Goal: Communication & Community: Answer question/provide support

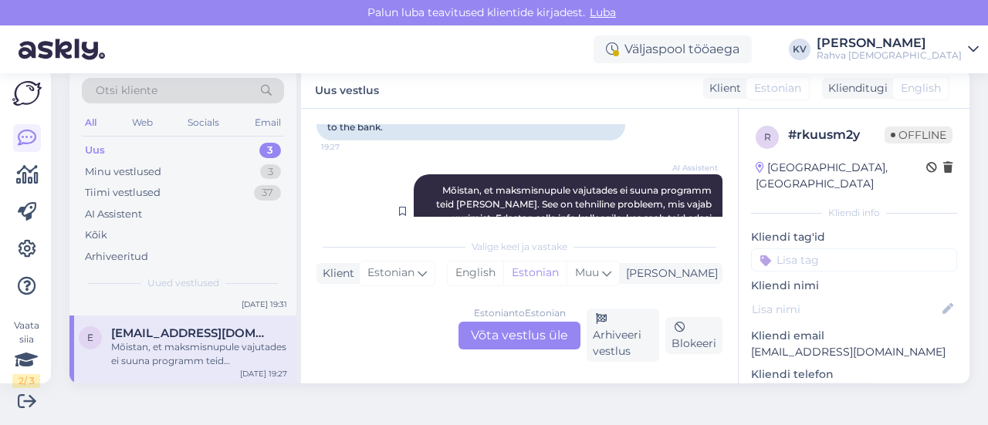
scroll to position [816, 0]
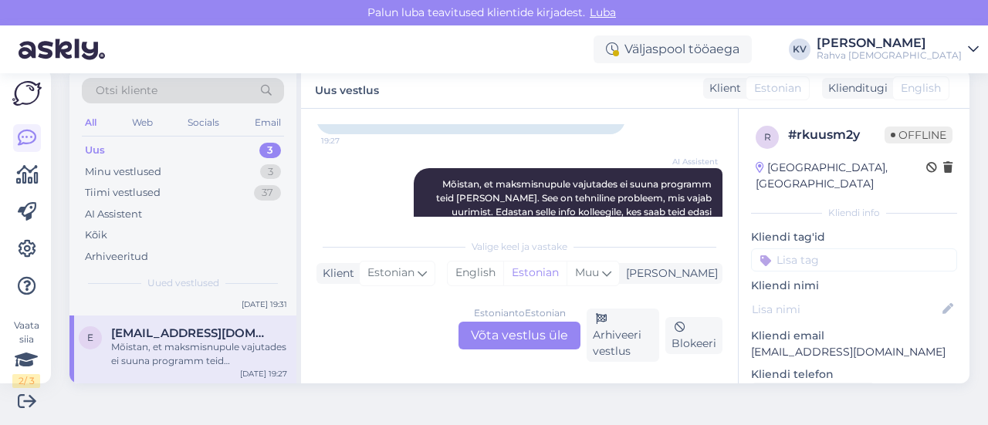
click at [820, 249] on input at bounding box center [854, 260] width 206 height 23
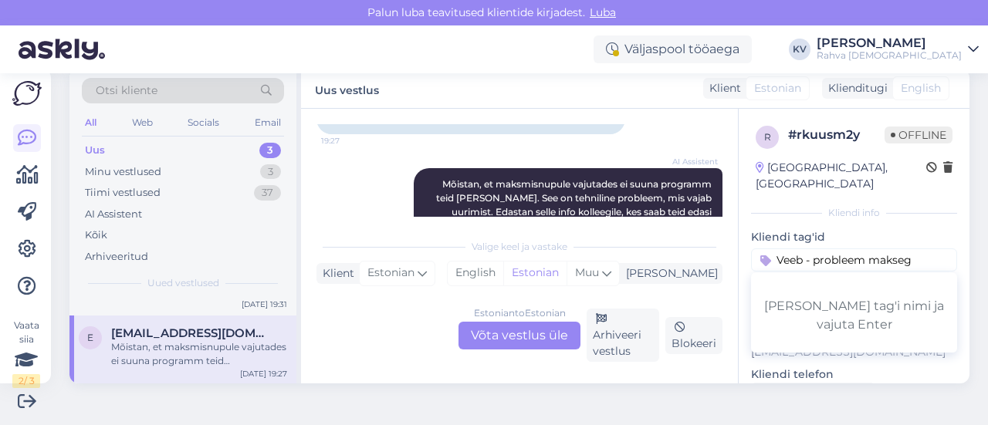
type input "Veeb - probleem maksega"
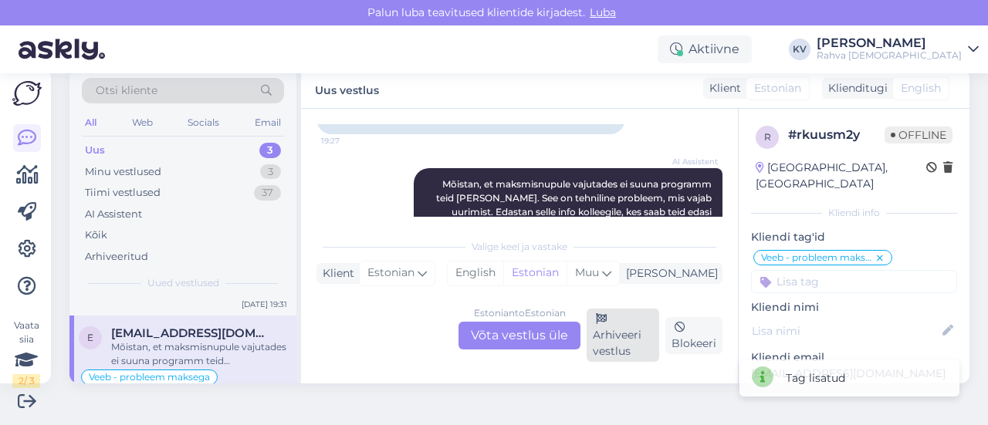
click at [601, 344] on div "Arhiveeri vestlus" at bounding box center [623, 335] width 73 height 53
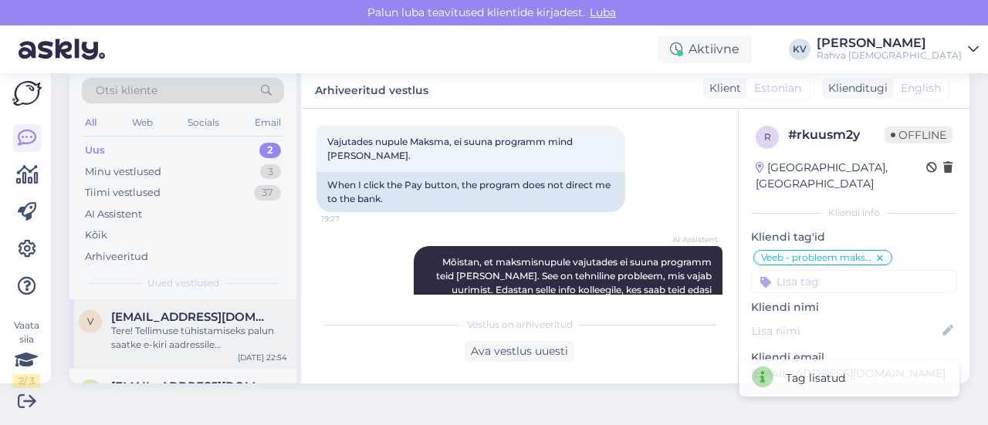
click at [222, 340] on div "Tere! Tellimuse tühistamiseks palun saatke e-kiri aadressile [EMAIL_ADDRESS][DO…" at bounding box center [199, 338] width 176 height 28
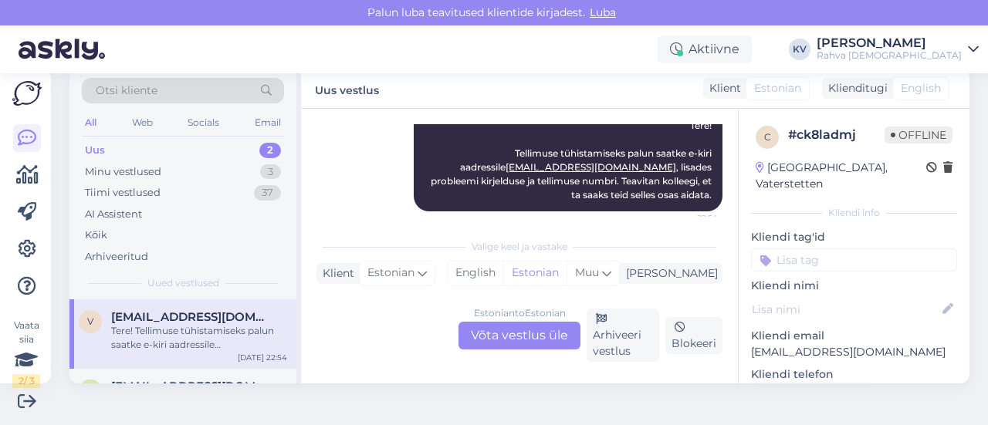
scroll to position [200, 0]
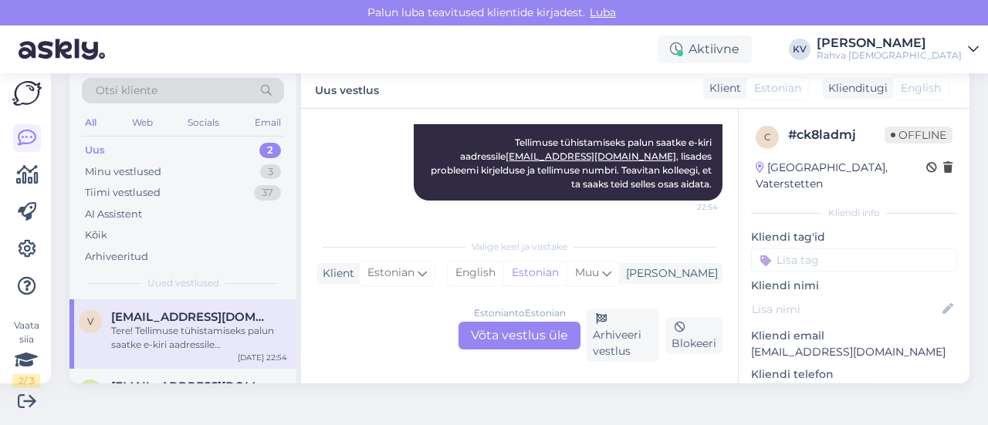
click at [824, 344] on p "[EMAIL_ADDRESS][DOMAIN_NAME]" at bounding box center [854, 352] width 206 height 16
click at [819, 344] on p "[EMAIL_ADDRESS][DOMAIN_NAME]" at bounding box center [854, 352] width 206 height 16
copy p "[EMAIL_ADDRESS][DOMAIN_NAME]"
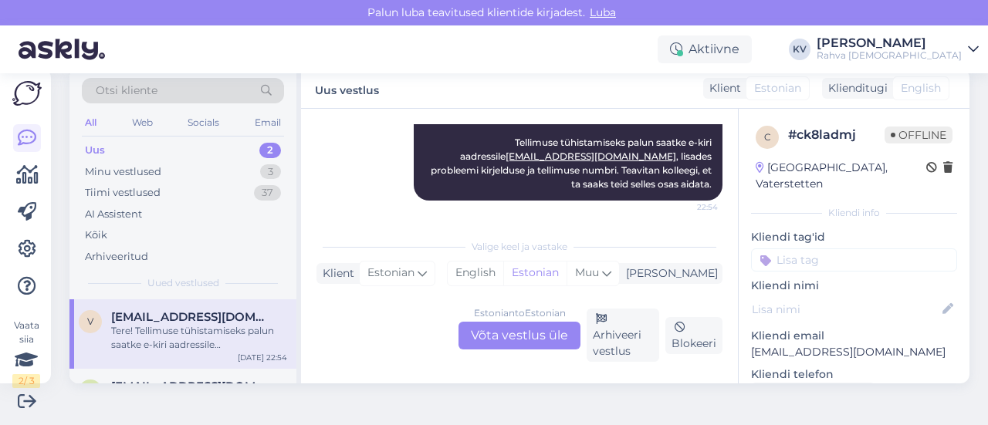
click at [802, 249] on input at bounding box center [854, 260] width 206 height 23
type input "[PERSON_NAME]"
click at [812, 296] on span "Veeb - soovib tühistada" at bounding box center [855, 300] width 108 height 9
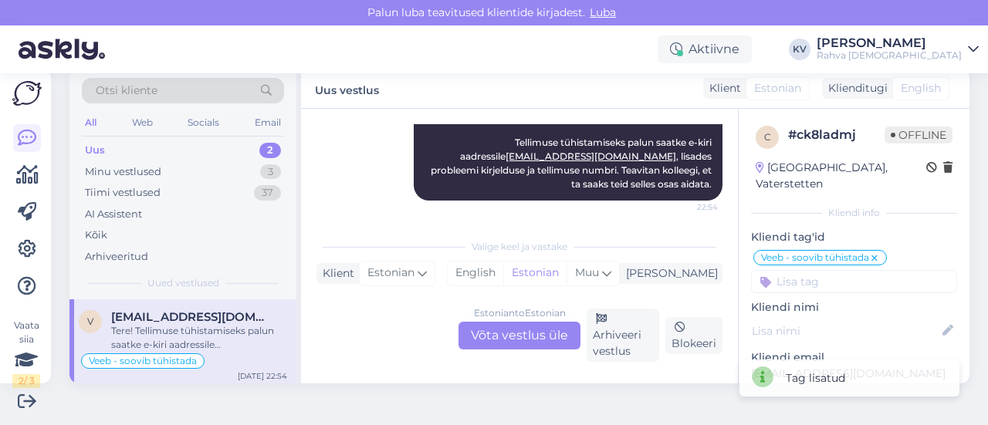
click at [826, 270] on input at bounding box center [854, 281] width 206 height 23
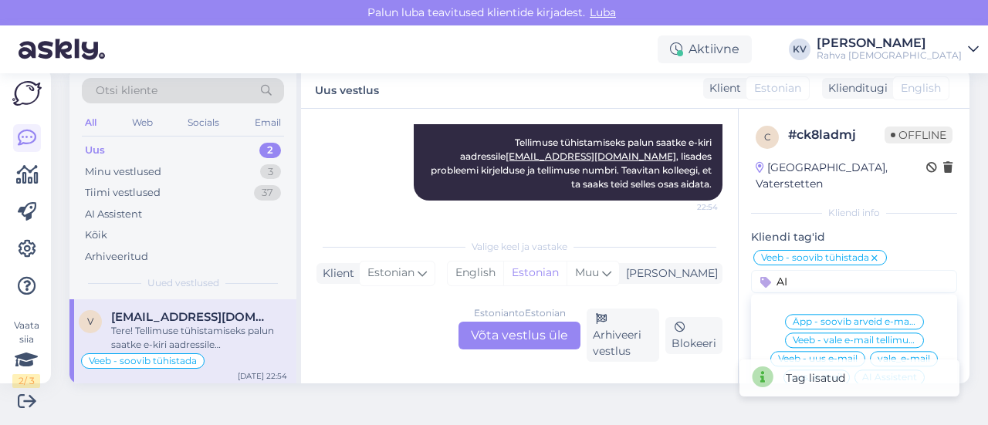
scroll to position [77, 0]
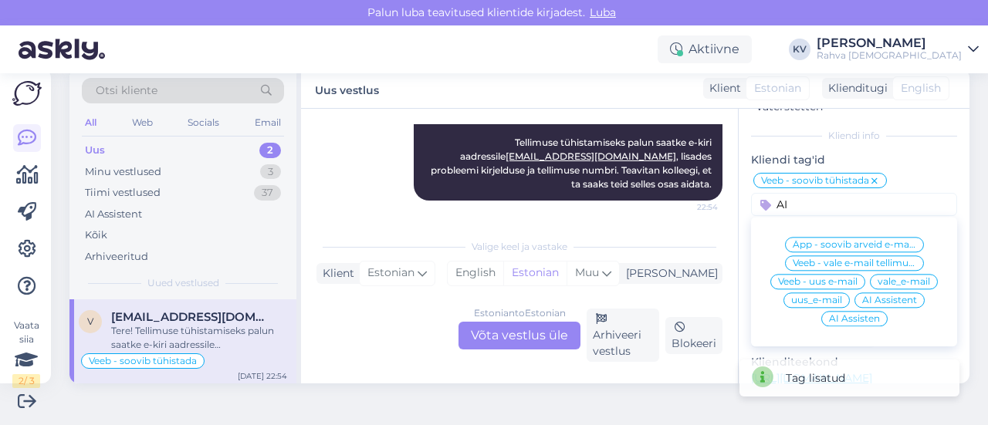
type input "AI"
click at [881, 296] on span "AI Assistent" at bounding box center [889, 300] width 55 height 9
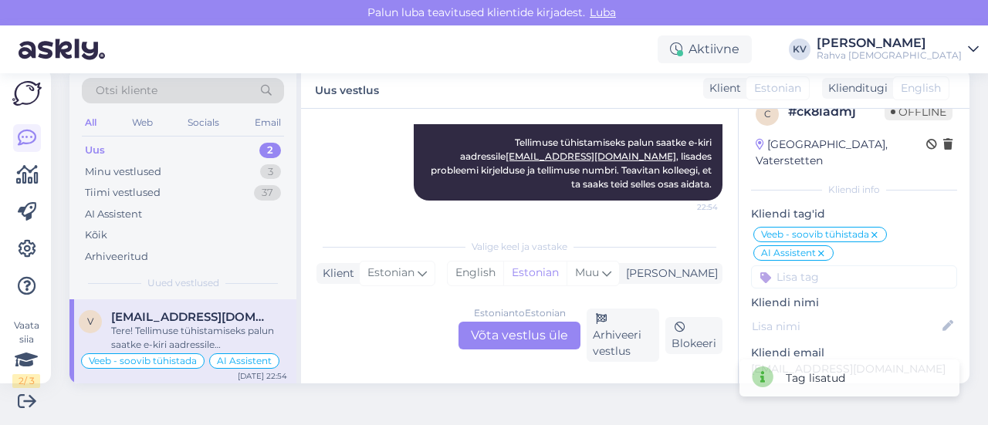
scroll to position [0, 0]
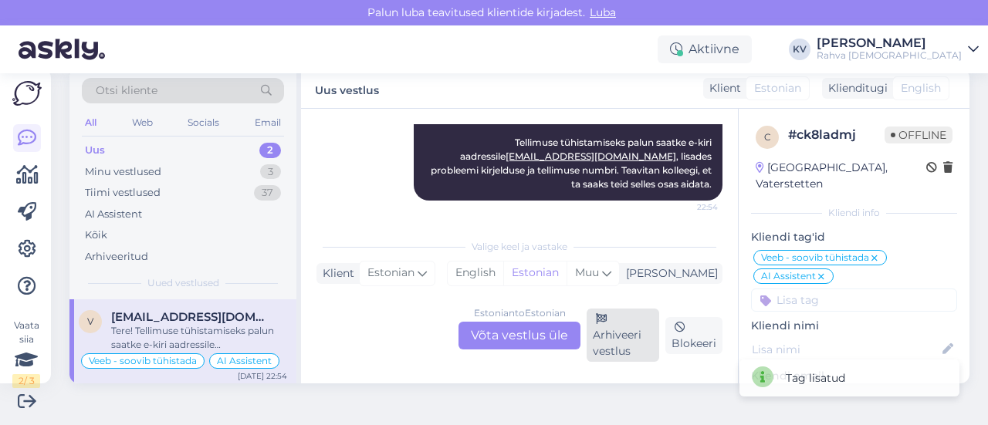
click at [611, 323] on div "Arhiveeri vestlus" at bounding box center [623, 335] width 73 height 53
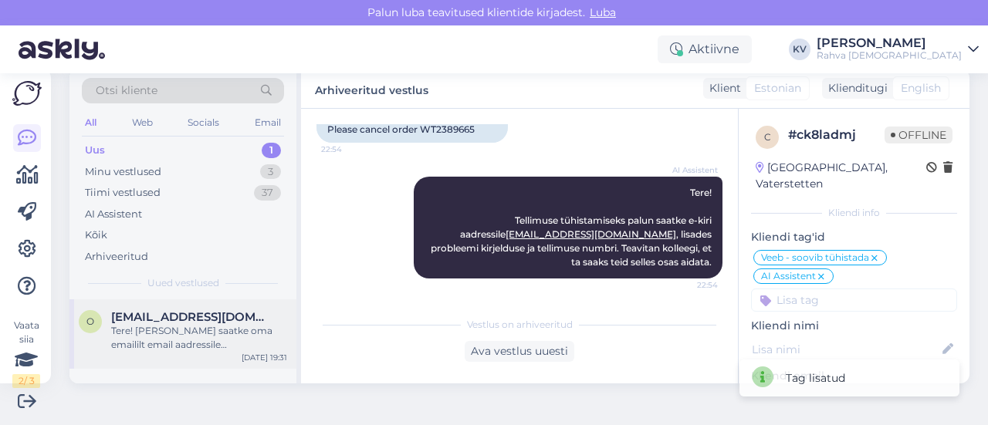
click at [196, 328] on div "Tere! [PERSON_NAME] saatke oma emaililt email aadressile [EMAIL_ADDRESS][DOMAIN…" at bounding box center [199, 338] width 176 height 28
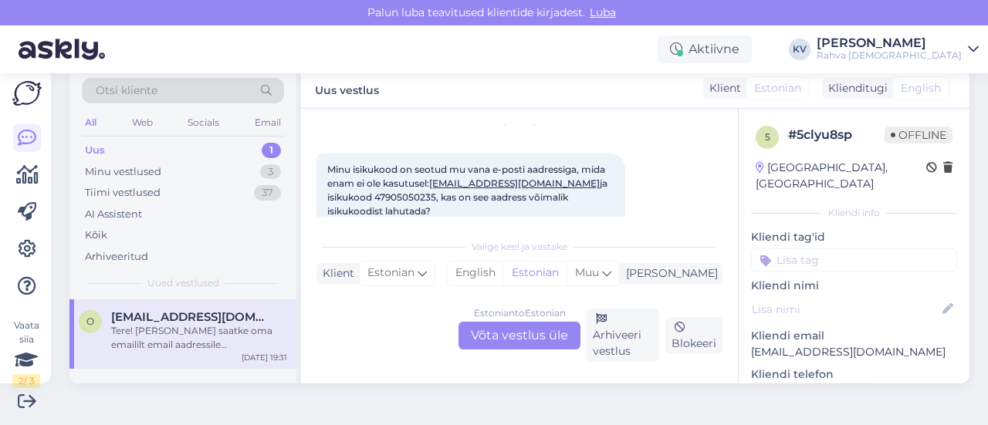
scroll to position [86, 0]
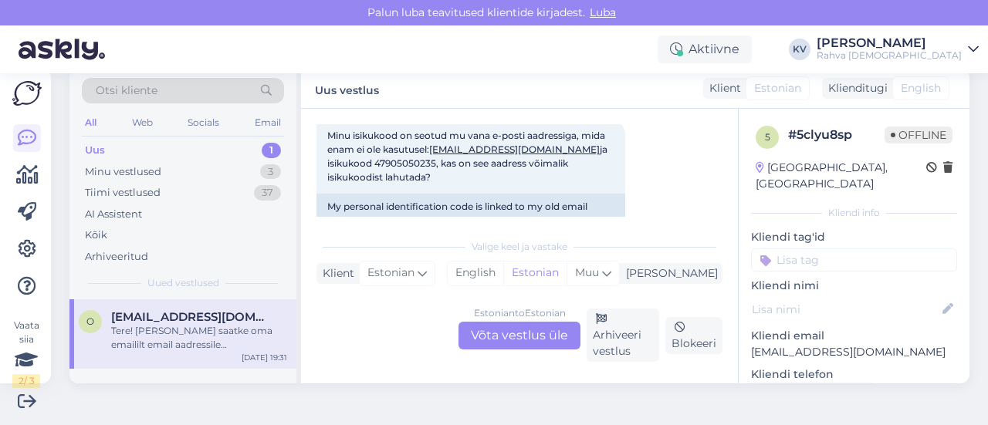
click at [777, 344] on p "[EMAIL_ADDRESS][DOMAIN_NAME]" at bounding box center [854, 352] width 206 height 16
copy p "[EMAIL_ADDRESS][DOMAIN_NAME]"
drag, startPoint x: 503, startPoint y: 148, endPoint x: 435, endPoint y: 147, distance: 67.2
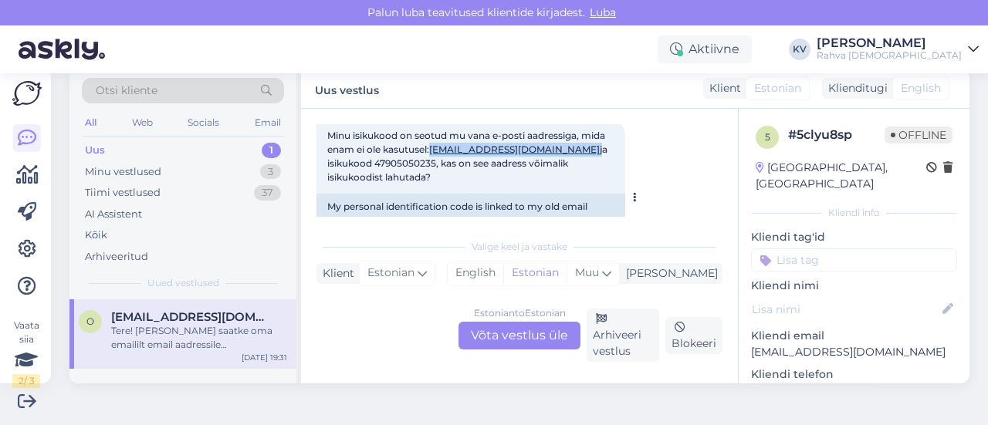
click at [435, 147] on span "Minu isikukood on seotud mu vana e-posti aadressiga, mida enam ei ole kasutusel…" at bounding box center [468, 156] width 283 height 53
copy span "[EMAIL_ADDRESS][DOMAIN_NAME]"
click at [347, 160] on span "Minu isikukood on seotud mu vana e-posti aadressiga, mida enam ei ole kasutusel…" at bounding box center [468, 156] width 283 height 53
copy span "47905050235"
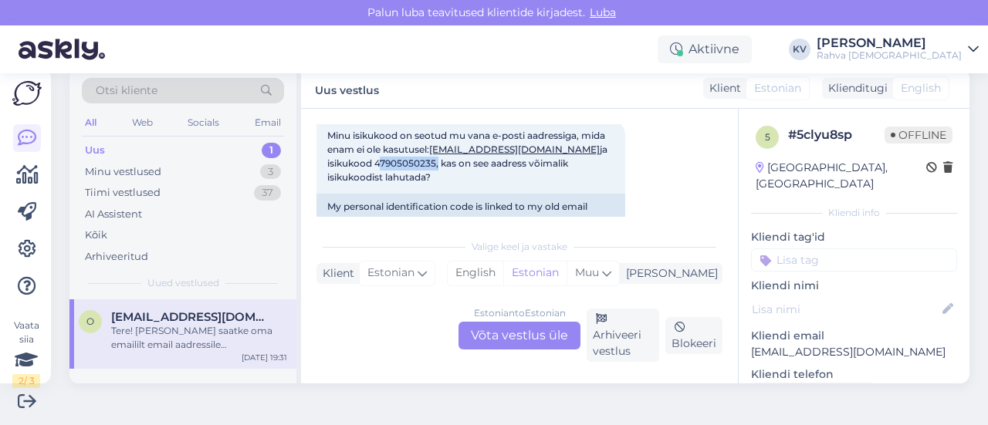
scroll to position [77, 0]
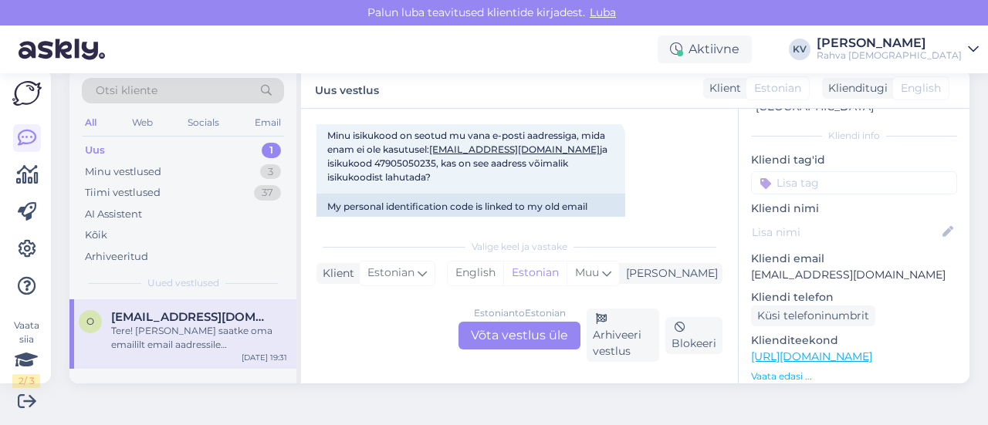
click at [777, 267] on p "[EMAIL_ADDRESS][DOMAIN_NAME]" at bounding box center [854, 275] width 206 height 16
copy p "[EMAIL_ADDRESS][DOMAIN_NAME]"
click at [524, 334] on div "Estonian to Estonian Võta vestlus üle" at bounding box center [520, 336] width 122 height 28
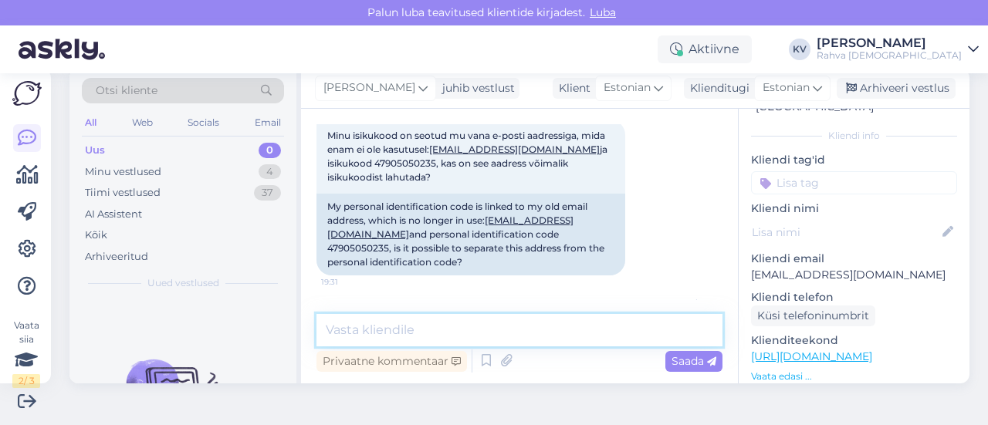
click at [423, 328] on textarea at bounding box center [520, 330] width 406 height 32
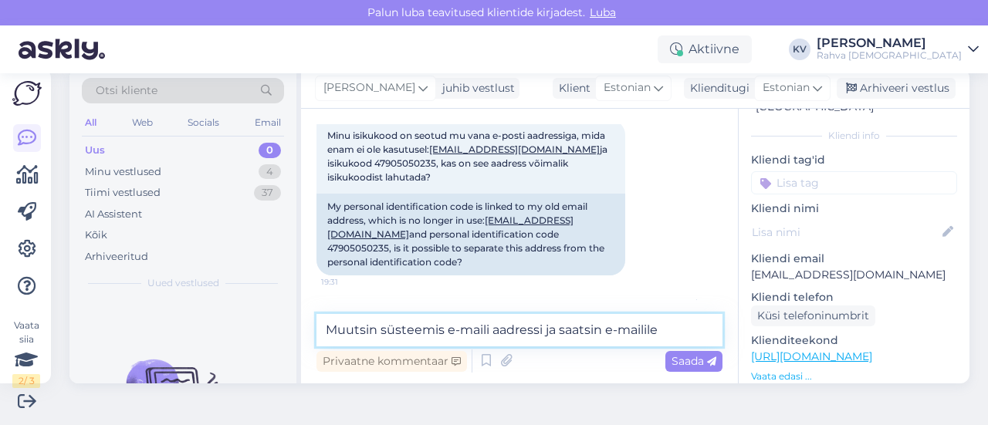
paste textarea "[EMAIL_ADDRESS][DOMAIN_NAME]"
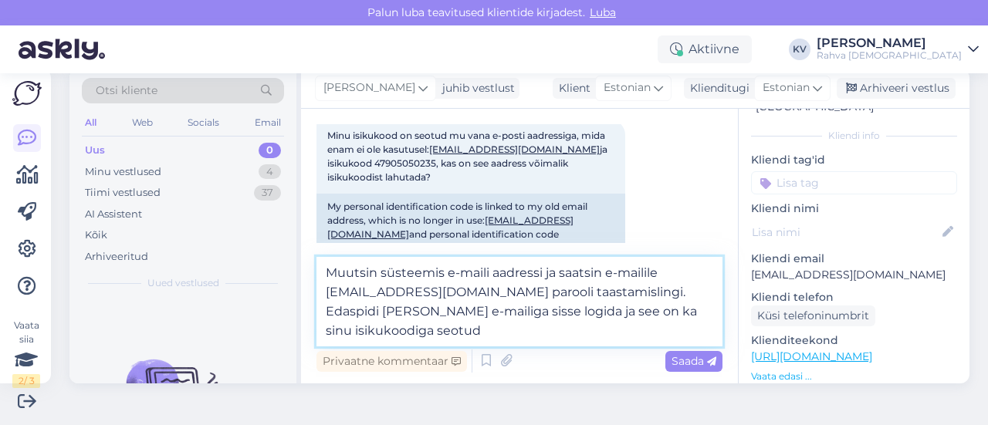
type textarea "Muutsin süsteemis e-maili aadressi ja saatsin e-mailile [EMAIL_ADDRESS][DOMAIN_…"
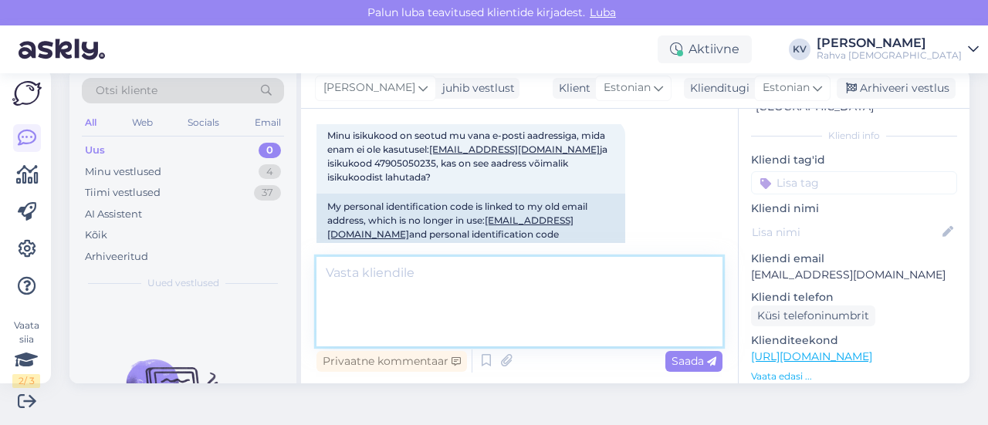
scroll to position [327, 0]
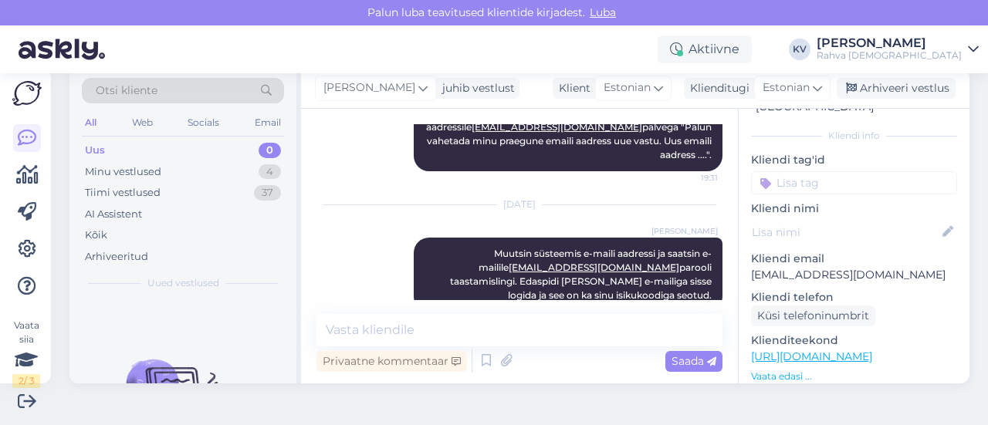
click at [797, 171] on input at bounding box center [854, 182] width 206 height 23
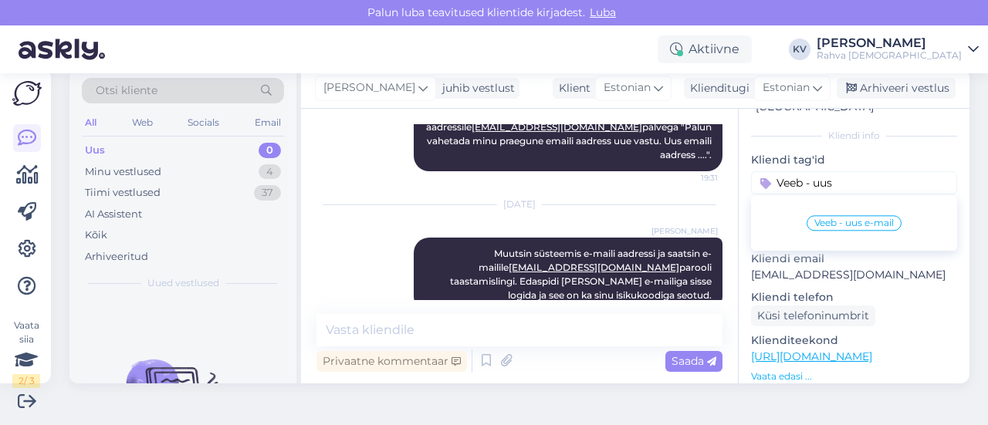
type input "Veeb - uus"
click at [818, 218] on span "Veeb - uus e-mail" at bounding box center [854, 222] width 80 height 9
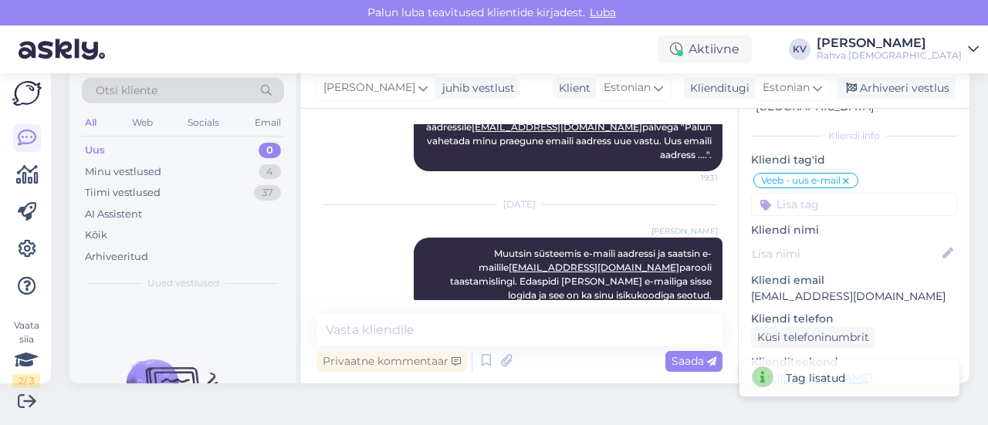
click at [821, 197] on input at bounding box center [854, 204] width 206 height 23
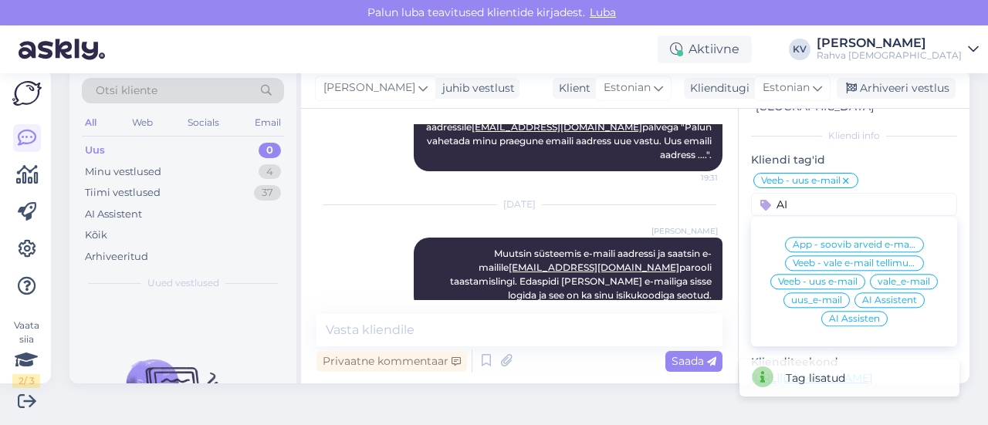
type input "AI"
click at [889, 296] on span "AI Assistent" at bounding box center [889, 300] width 55 height 9
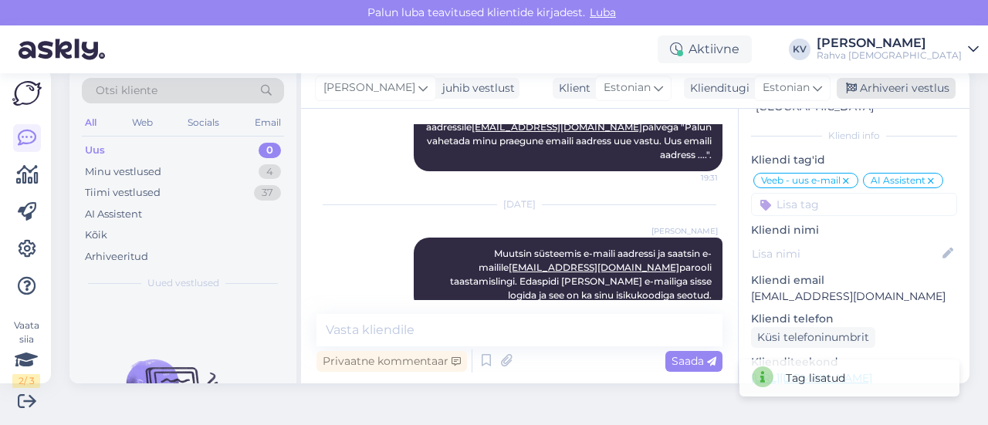
click at [882, 90] on div "Arhiveeri vestlus" at bounding box center [896, 88] width 119 height 21
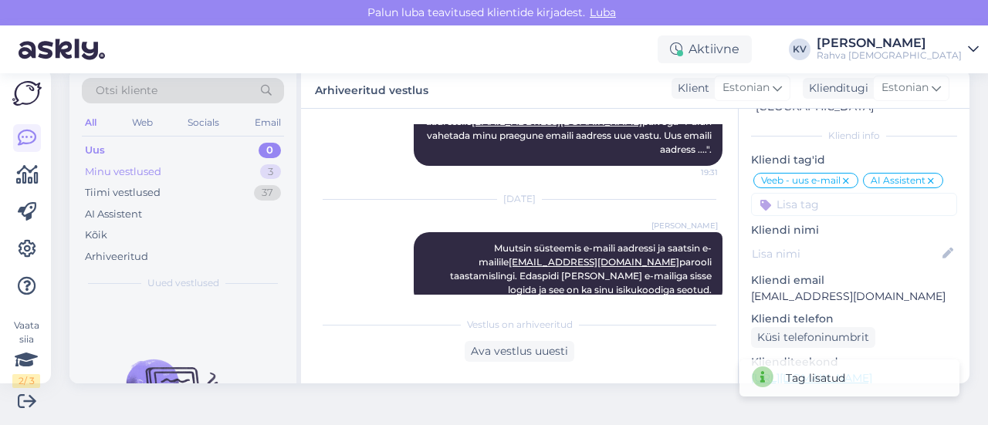
click at [129, 174] on div "Minu vestlused" at bounding box center [123, 171] width 76 height 15
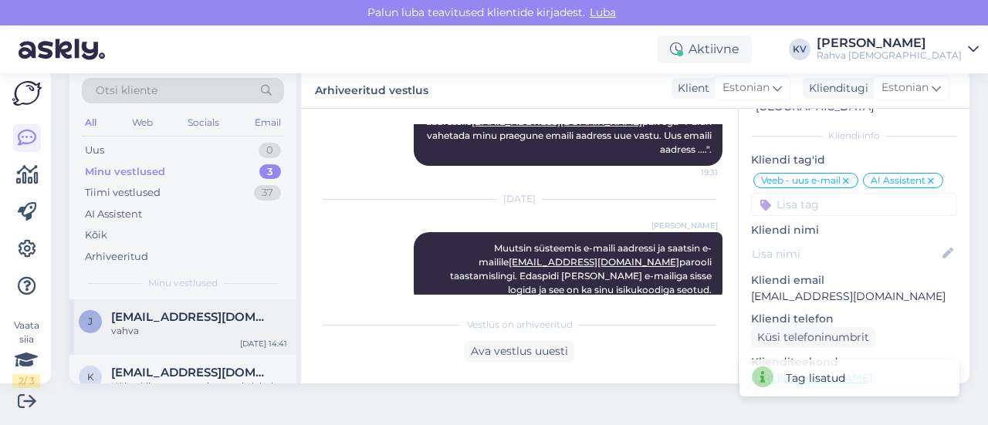
click at [188, 322] on span "[EMAIL_ADDRESS][DOMAIN_NAME]" at bounding box center [191, 317] width 161 height 14
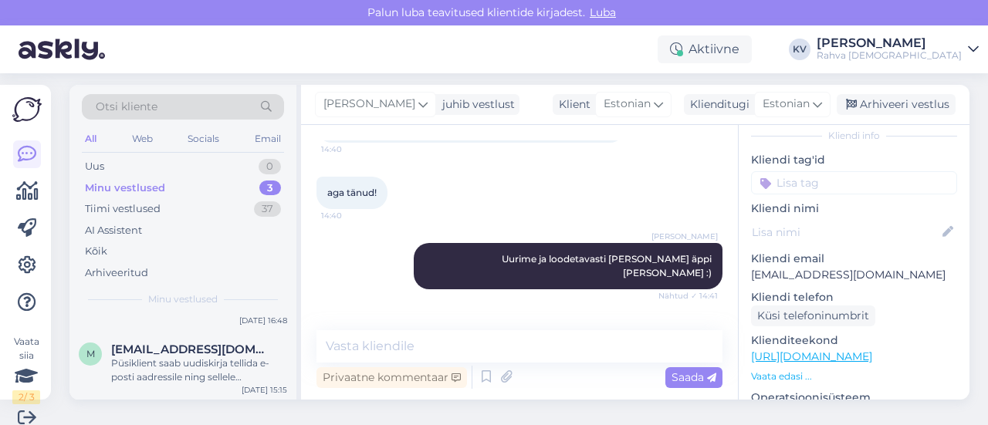
scroll to position [0, 0]
